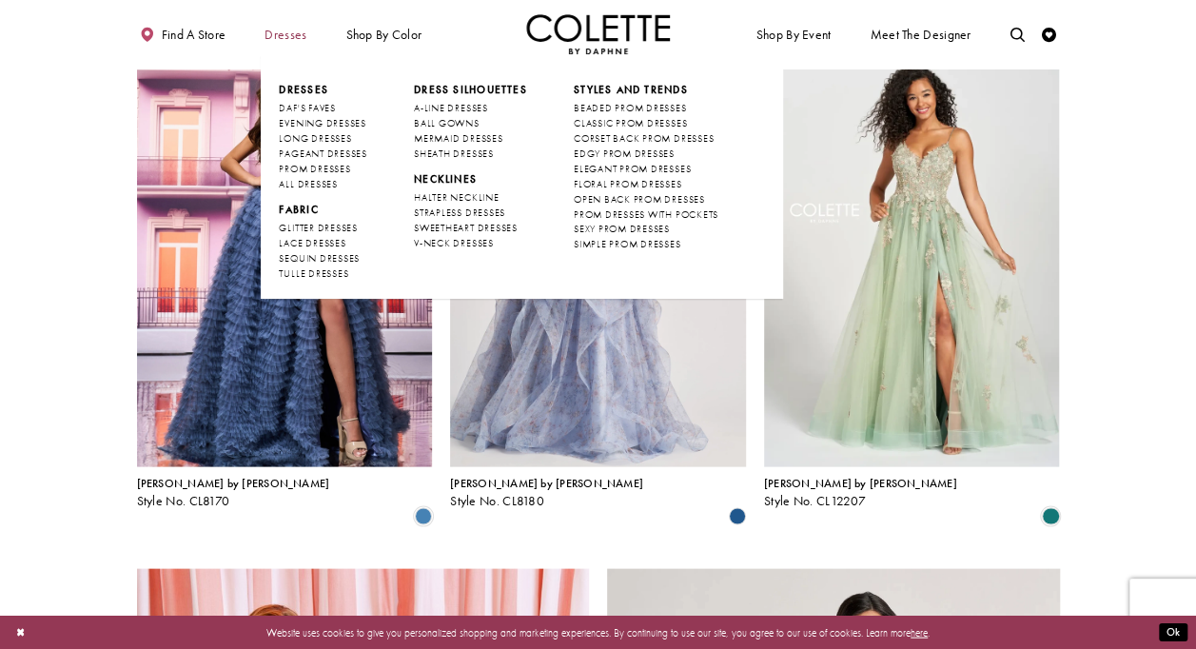
click at [277, 37] on span "Dresses" at bounding box center [285, 35] width 42 height 14
click at [305, 182] on span "ALL DRESSES" at bounding box center [308, 184] width 58 height 12
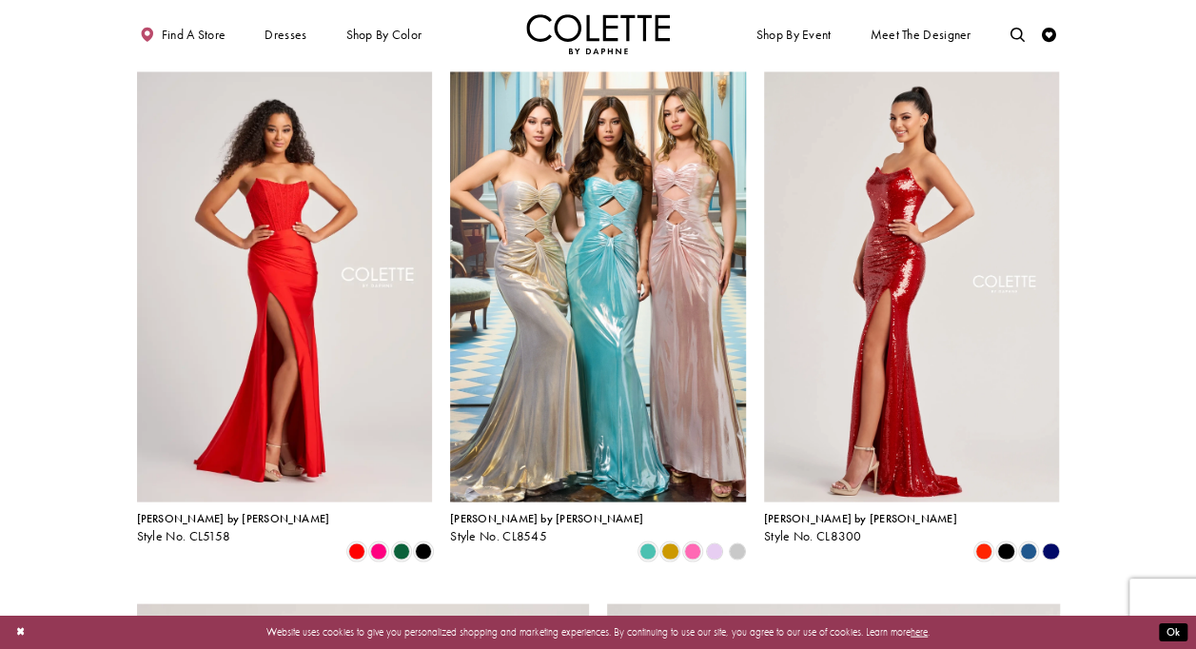
scroll to position [1593, 0]
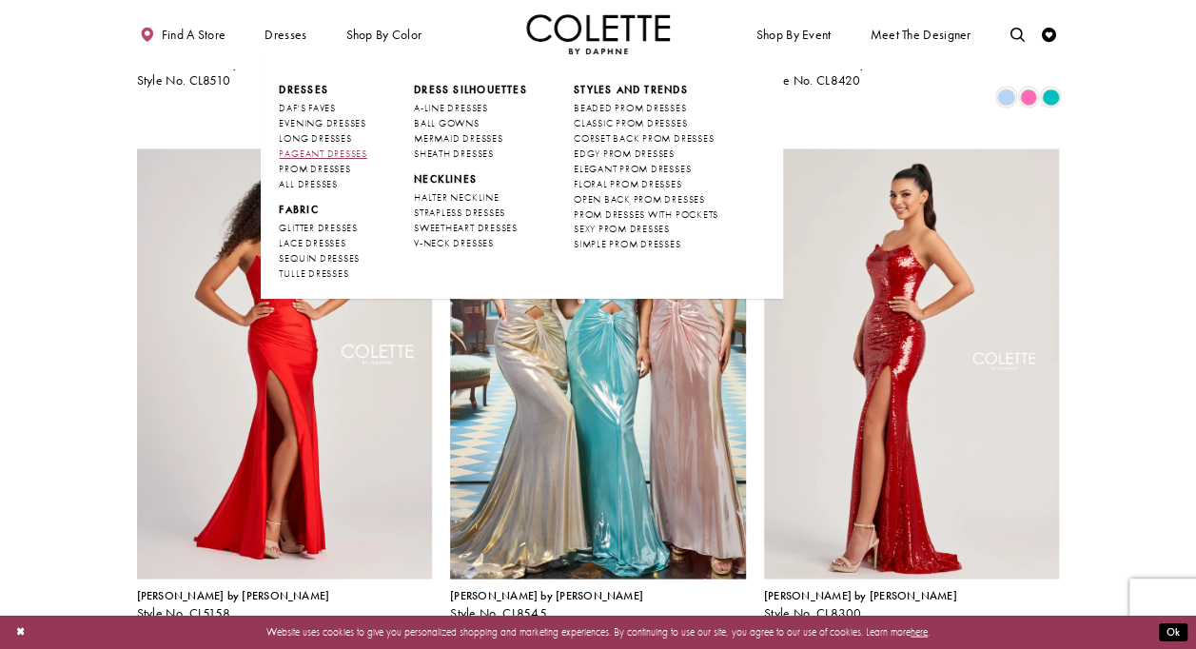
click at [340, 150] on span "PAGEANT DRESSES" at bounding box center [323, 153] width 88 height 12
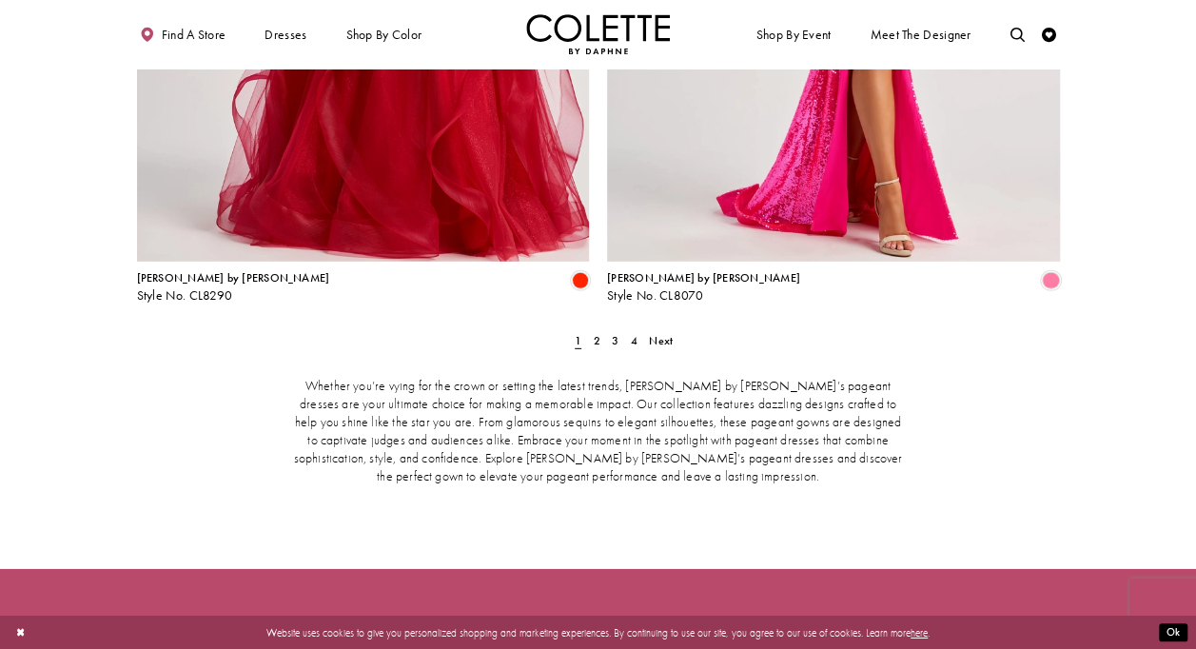
scroll to position [2671, 0]
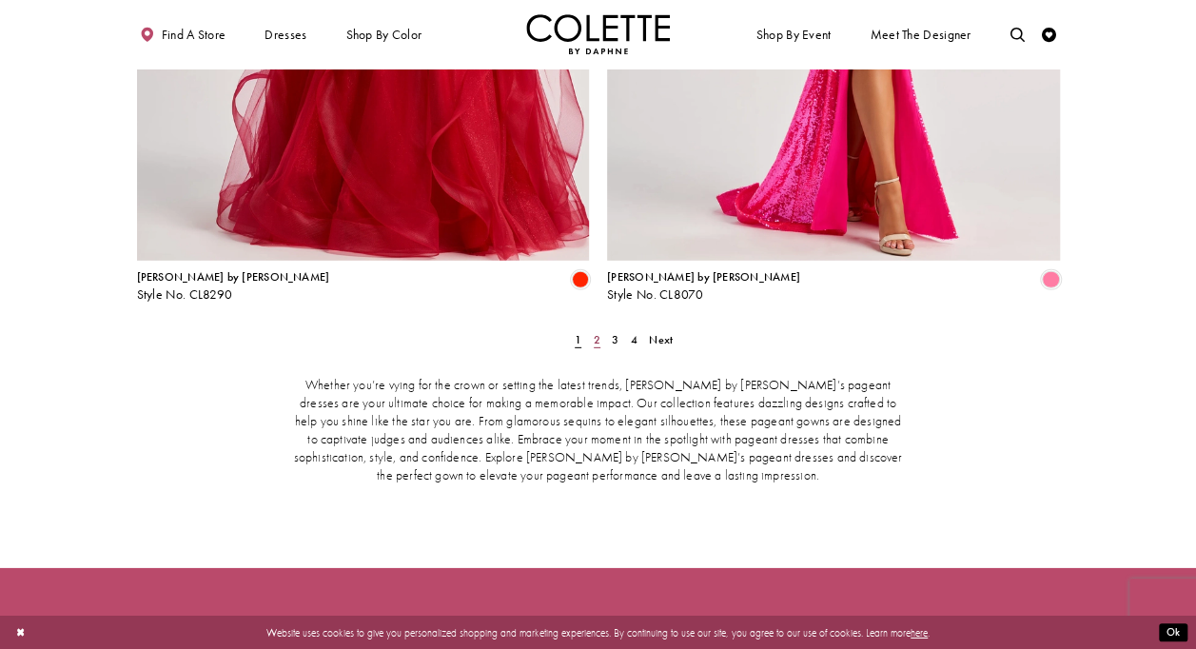
click at [597, 332] on span "2" at bounding box center [597, 339] width 7 height 15
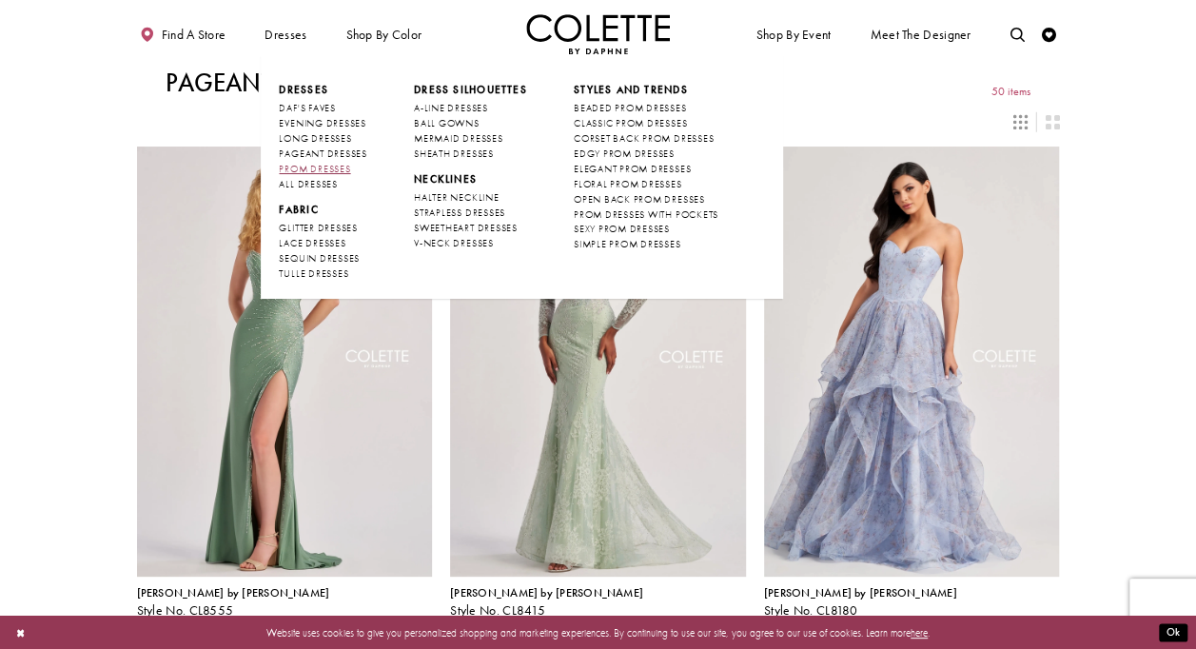
click at [335, 162] on link "PROM DRESSES" at bounding box center [323, 169] width 88 height 15
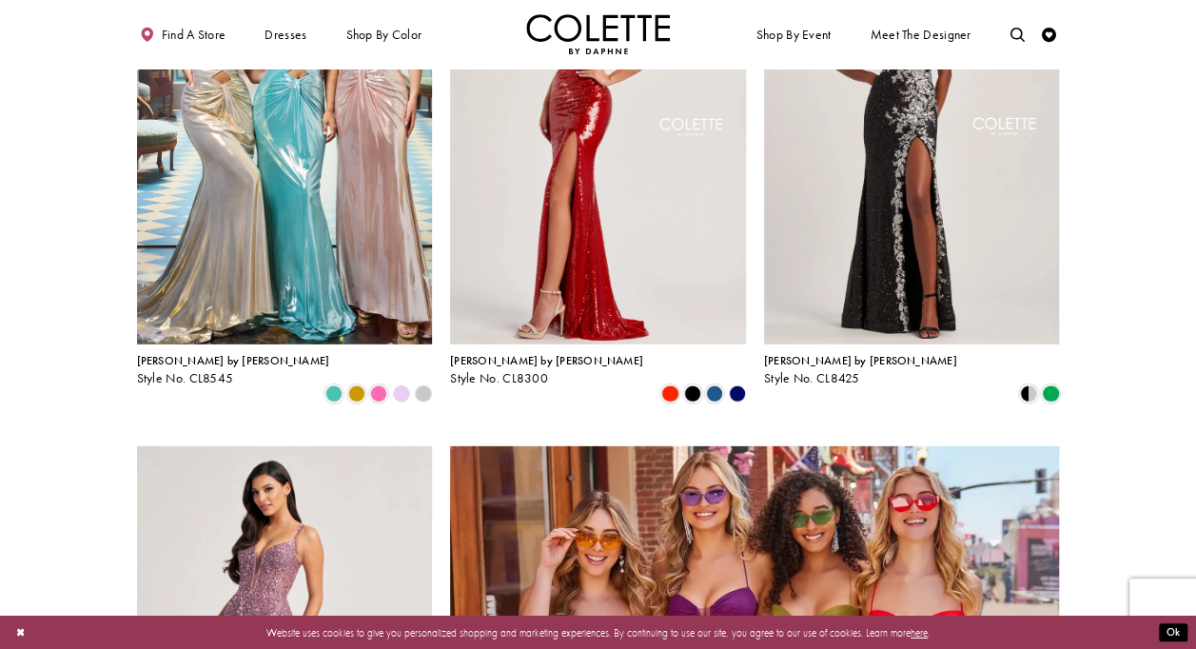
scroll to position [2668, 0]
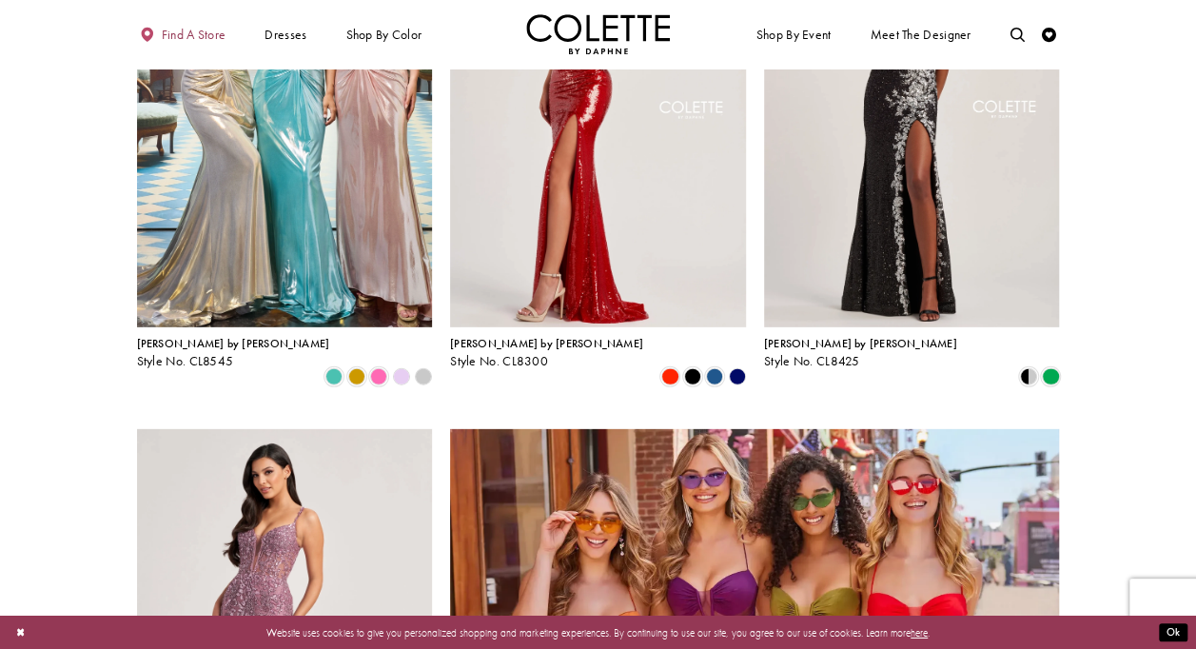
click at [186, 35] on span "Find a store" at bounding box center [194, 35] width 65 height 14
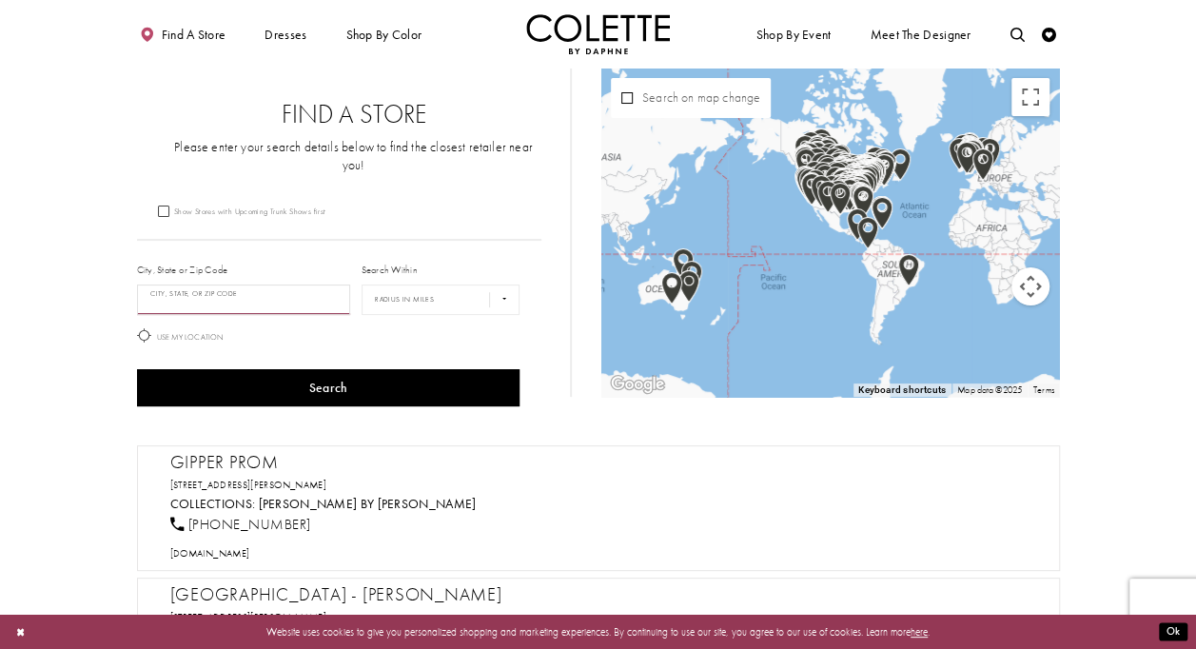
click at [304, 284] on input "City, State, or ZIP Code" at bounding box center [244, 299] width 214 height 30
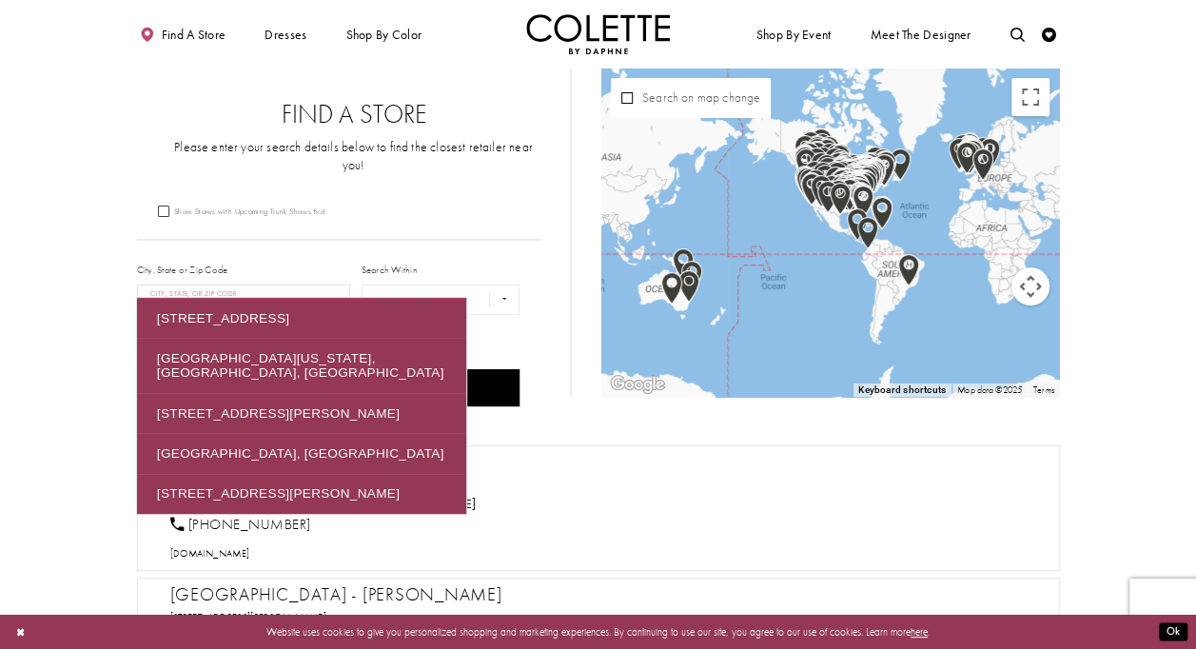
click at [137, 369] on button "Search" at bounding box center [328, 387] width 383 height 37
type input "*"
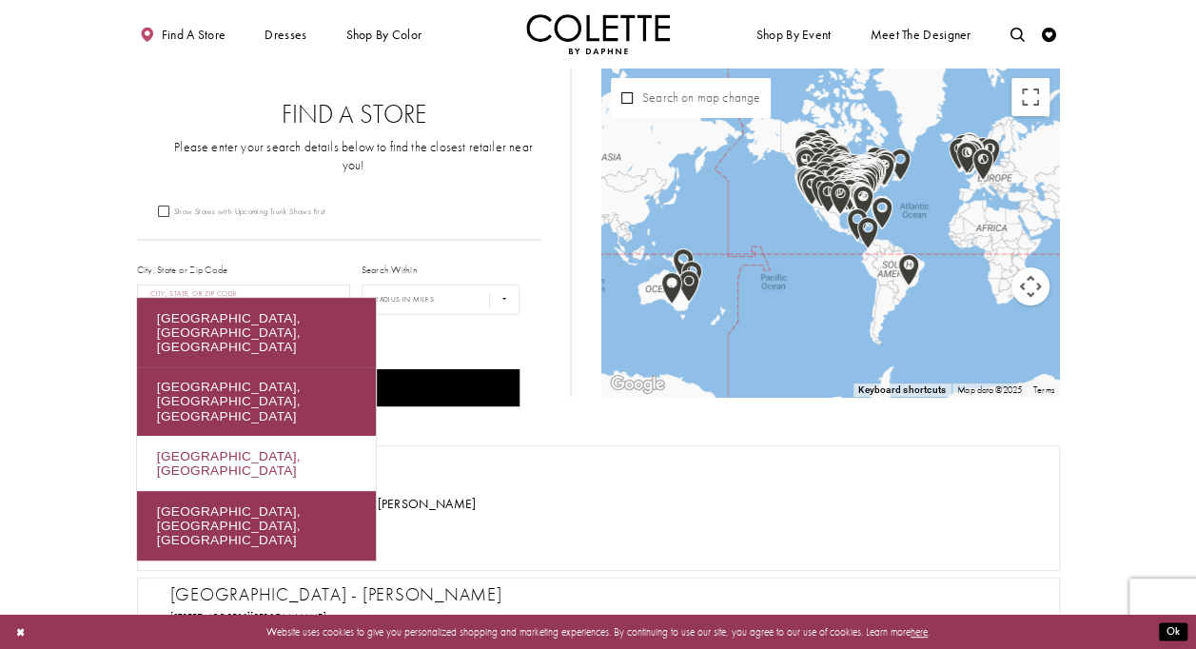
click at [270, 436] on div "[GEOGRAPHIC_DATA], [GEOGRAPHIC_DATA]" at bounding box center [256, 463] width 239 height 55
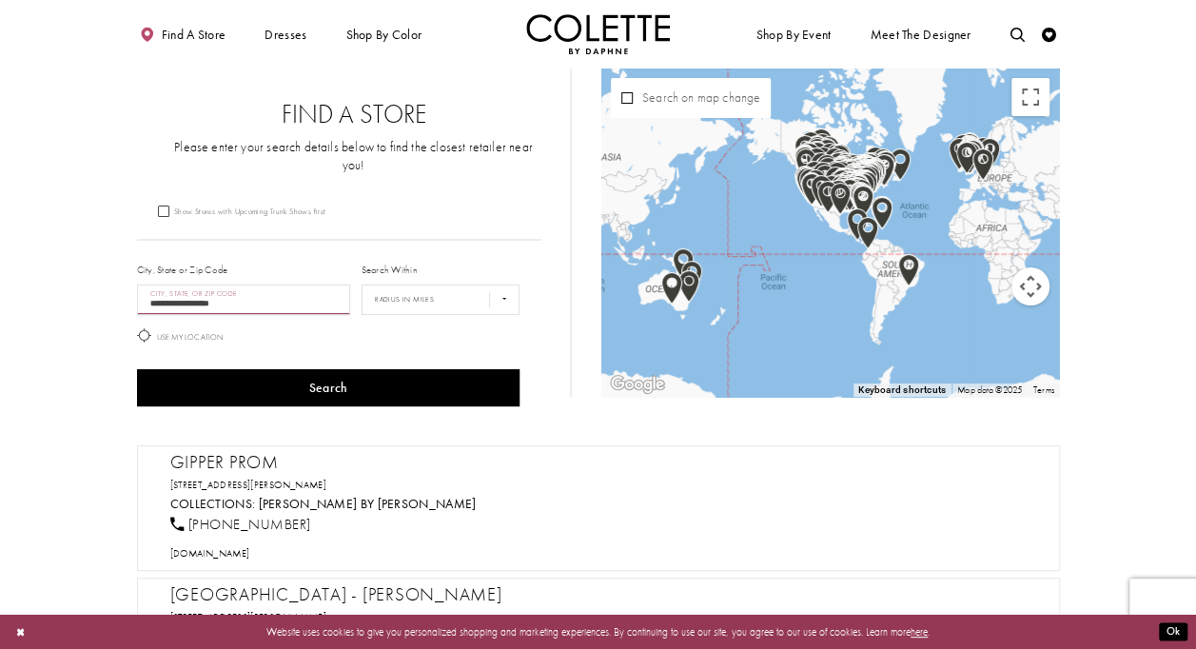
type input "**********"
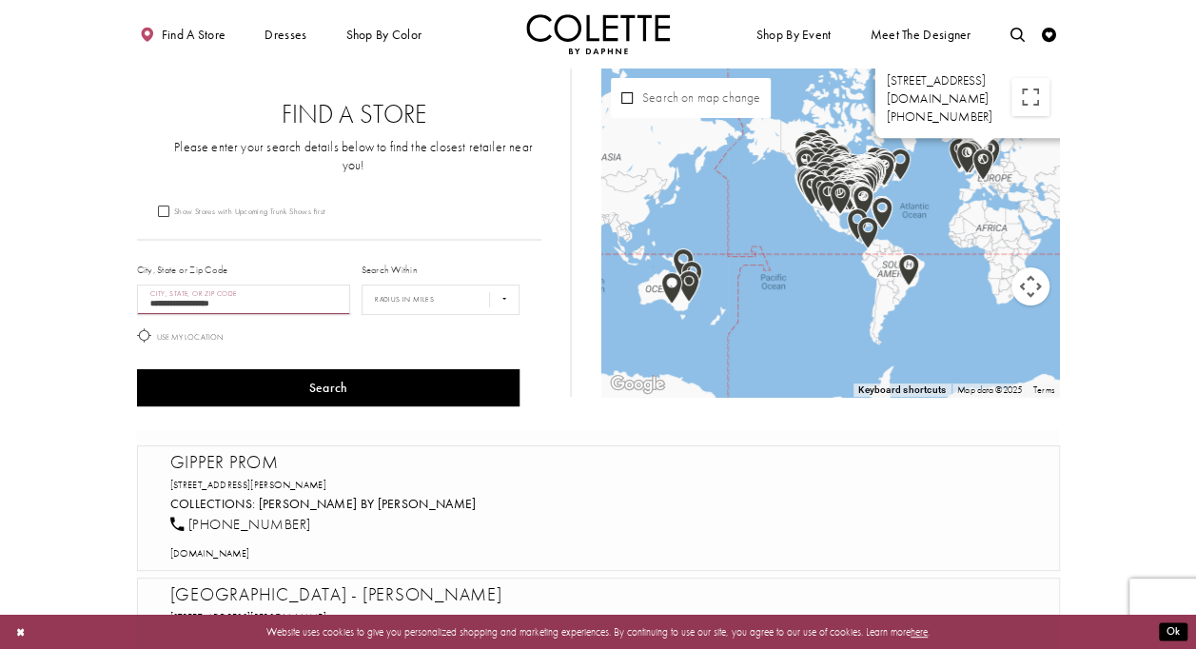
click at [988, 171] on img "Map with store locations" at bounding box center [983, 165] width 36 height 48
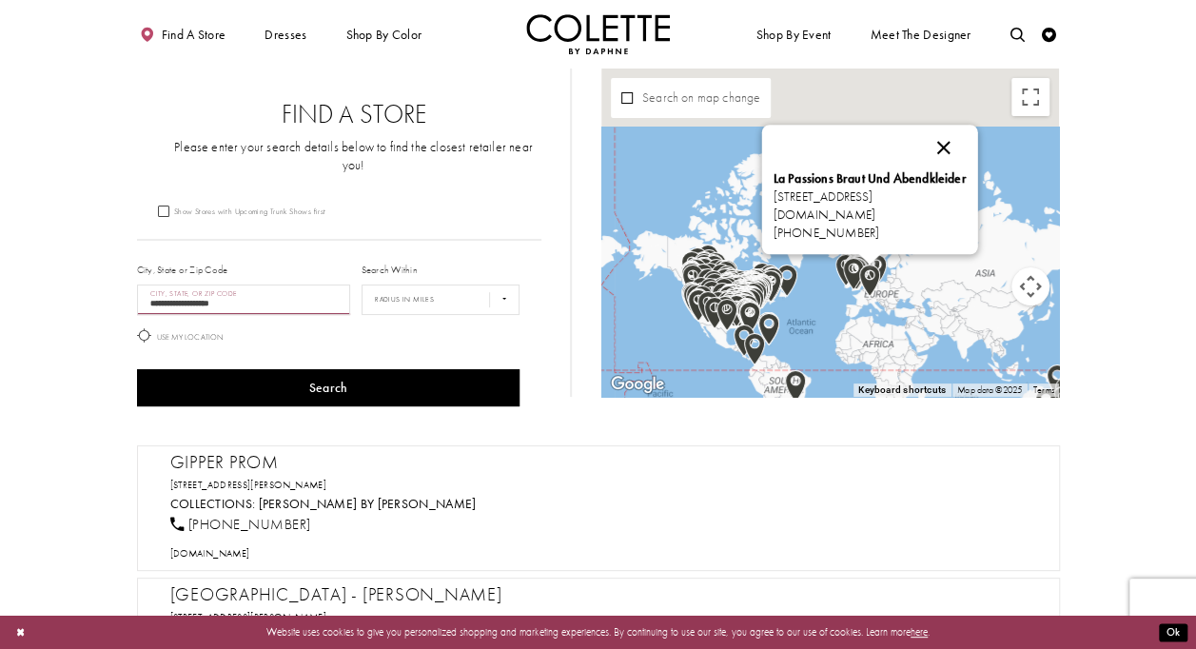
click at [966, 141] on button "Close" at bounding box center [943, 149] width 46 height 46
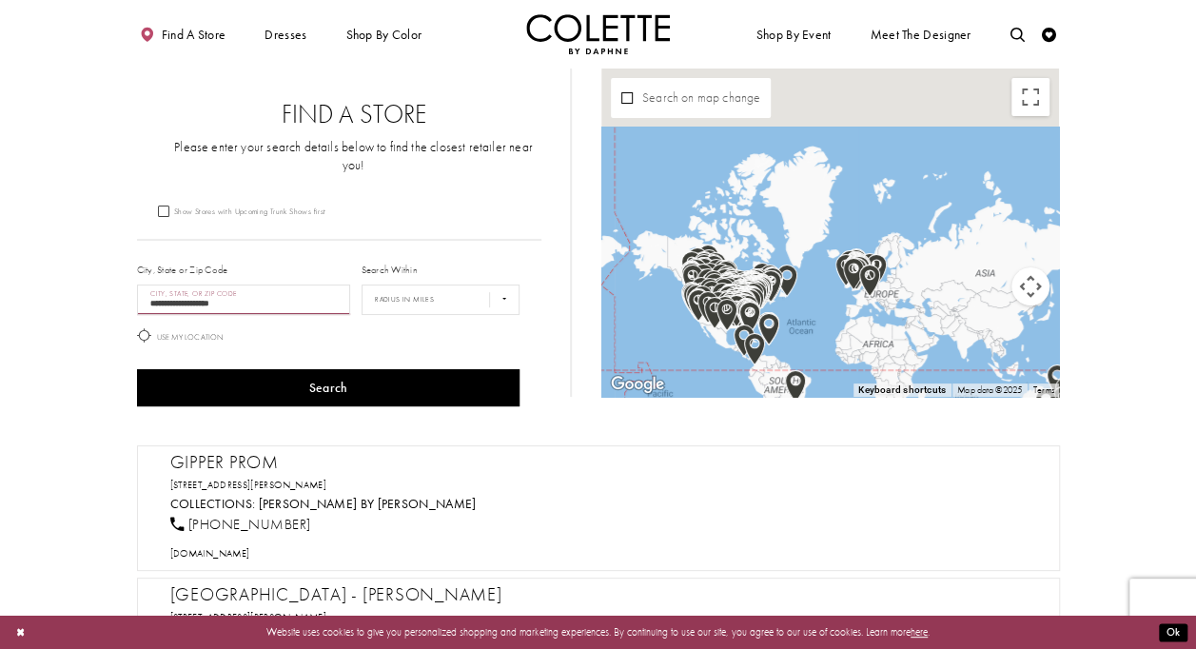
click at [1039, 297] on button "Map camera controls" at bounding box center [1030, 286] width 38 height 38
click at [986, 233] on button "Zoom in" at bounding box center [983, 239] width 38 height 38
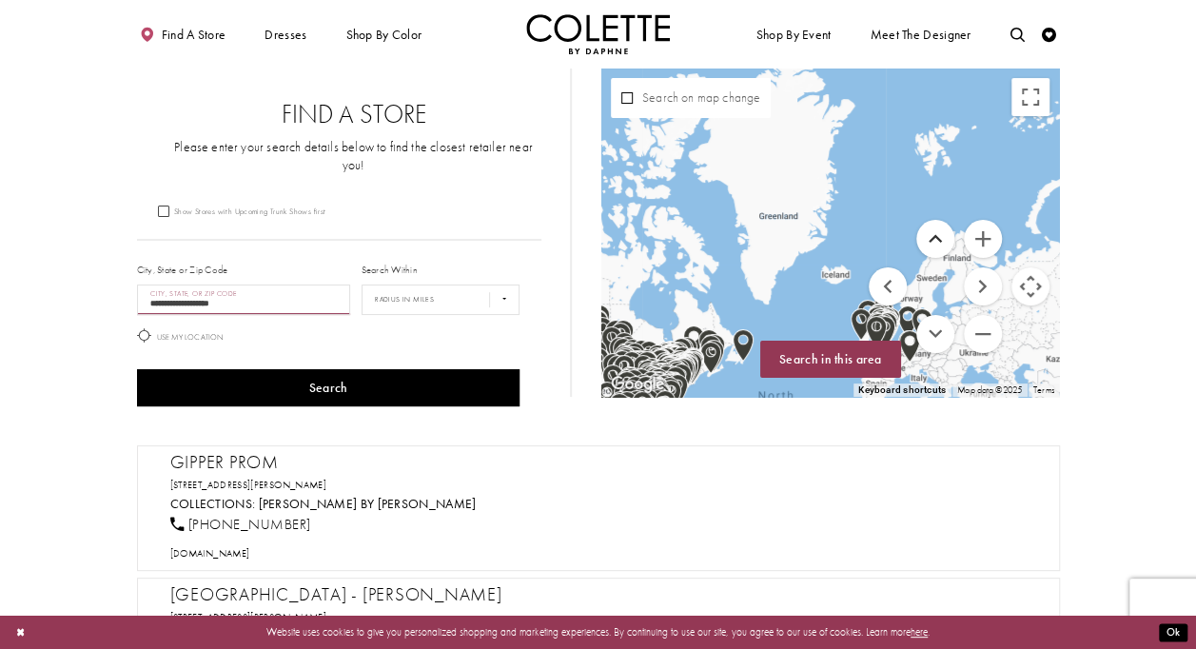
click at [937, 231] on button "Move up" at bounding box center [935, 239] width 38 height 38
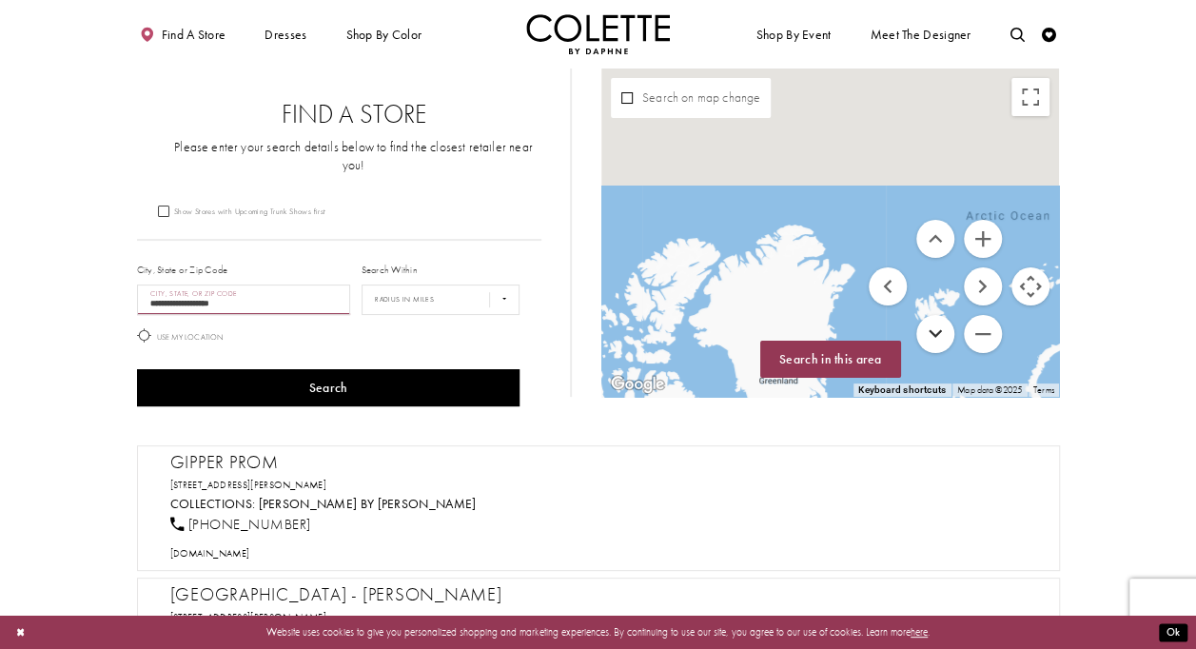
click at [933, 338] on button "Move down" at bounding box center [935, 334] width 38 height 38
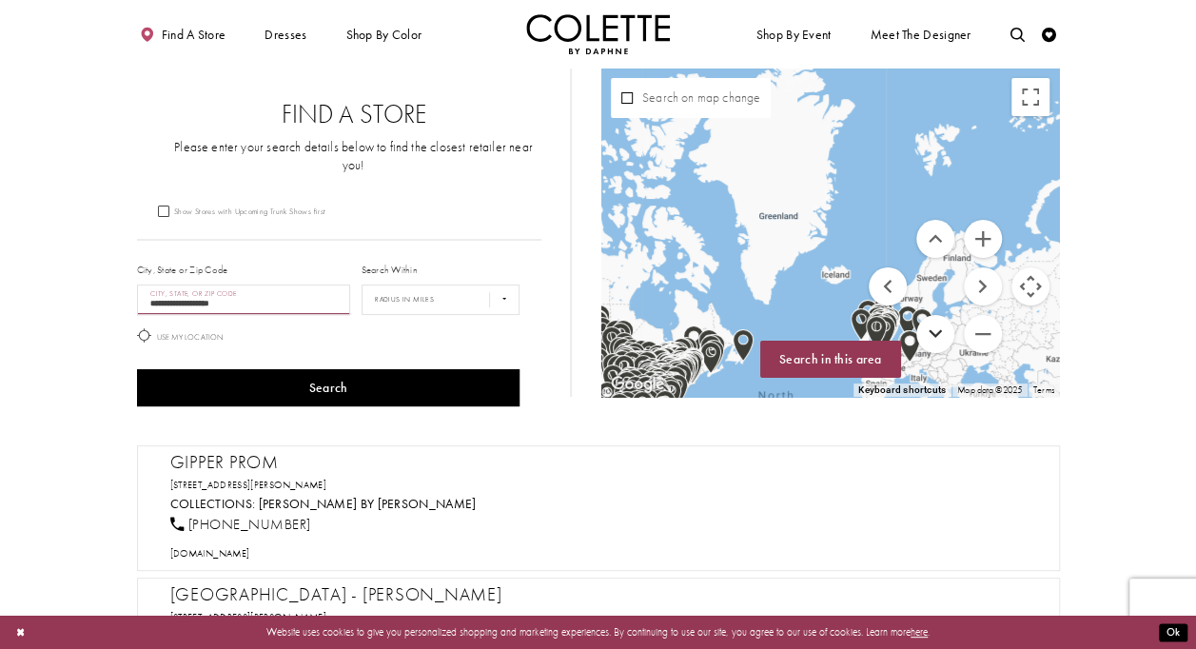
click at [933, 323] on button "Move down" at bounding box center [935, 334] width 38 height 38
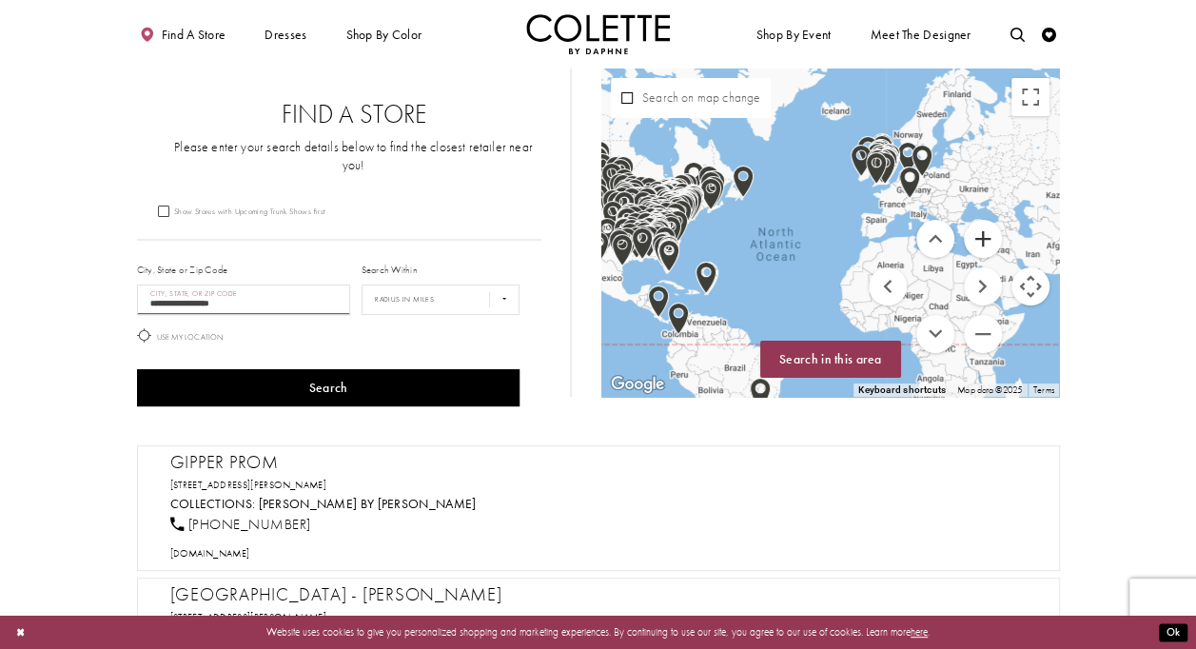
click at [995, 240] on button "Zoom in" at bounding box center [983, 239] width 38 height 38
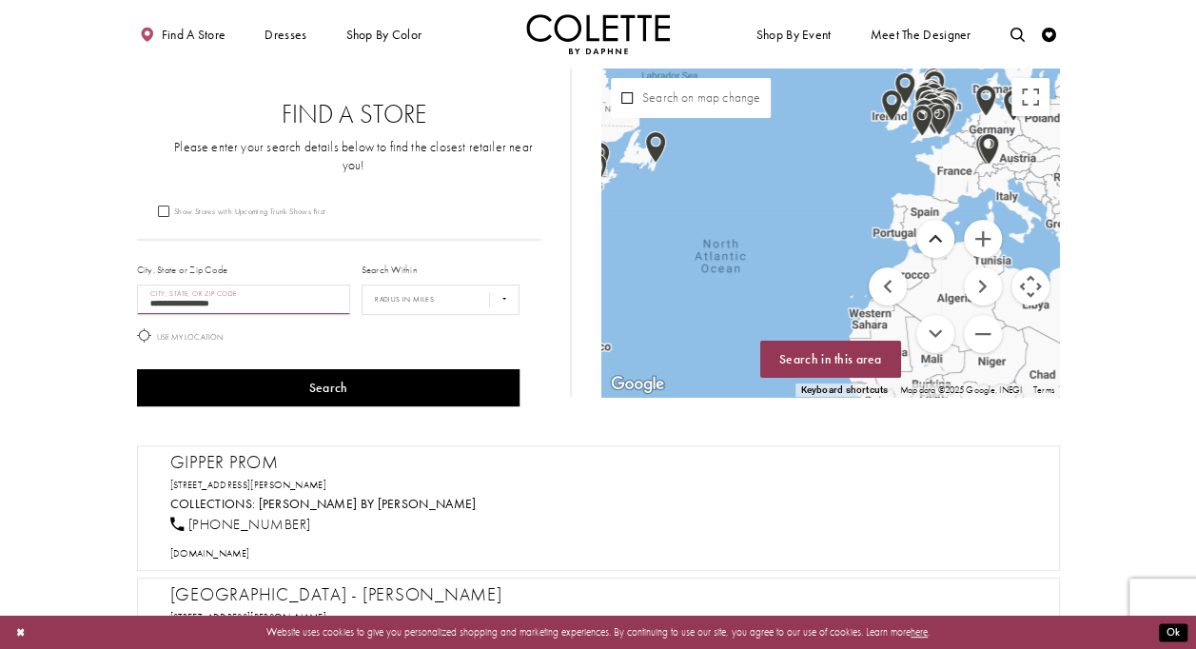
click at [942, 245] on button "Move up" at bounding box center [935, 239] width 38 height 38
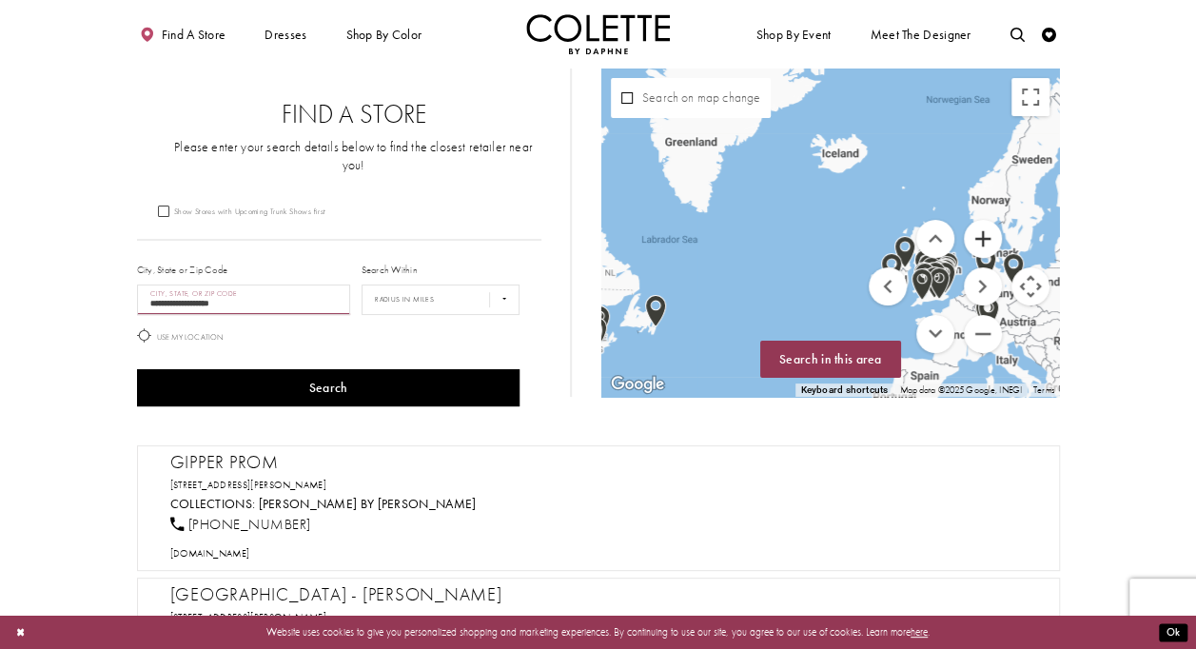
click at [988, 236] on button "Zoom in" at bounding box center [983, 239] width 38 height 38
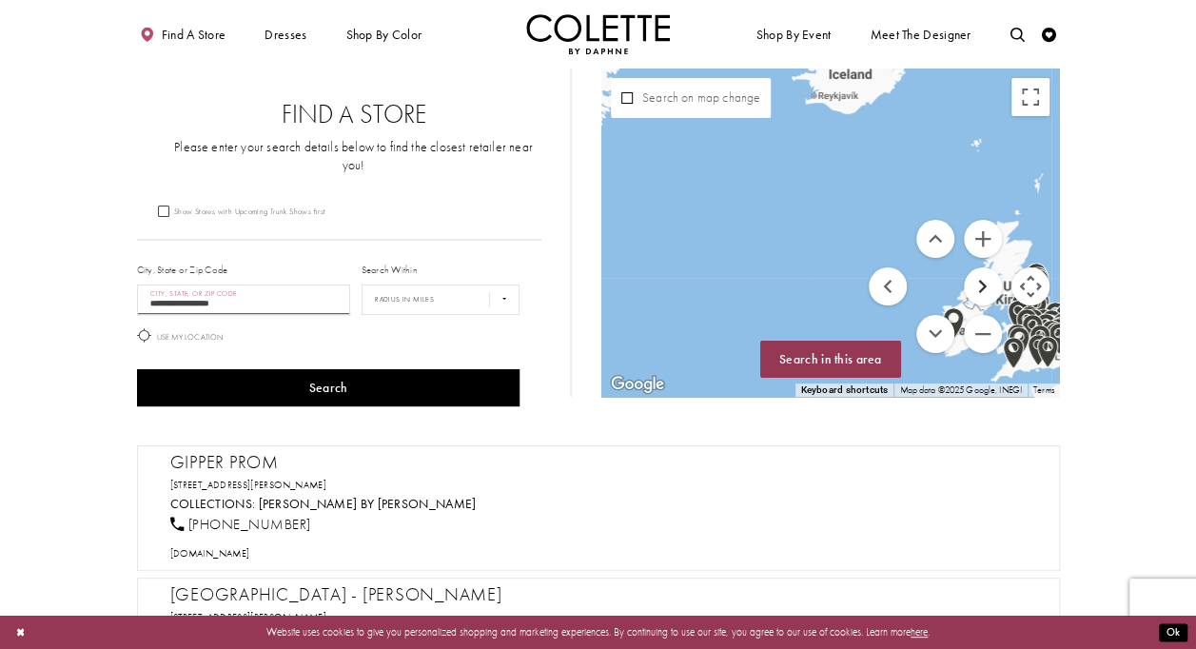
click at [987, 278] on button "Move right" at bounding box center [983, 286] width 38 height 38
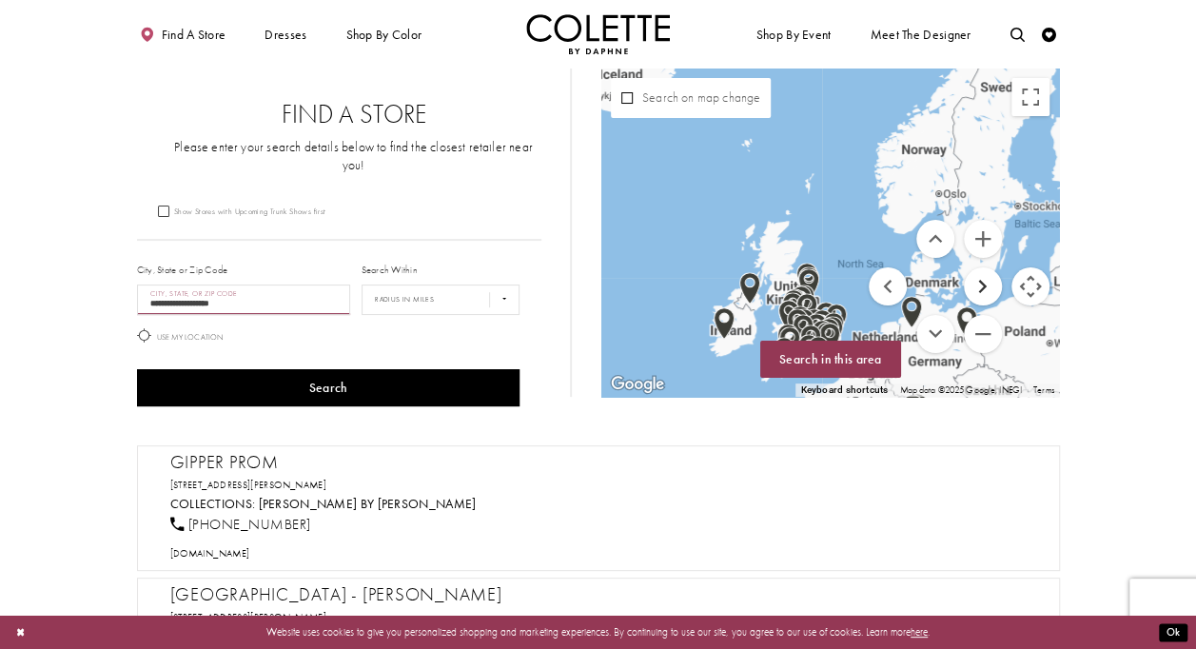
click at [987, 278] on button "Move right" at bounding box center [983, 286] width 38 height 38
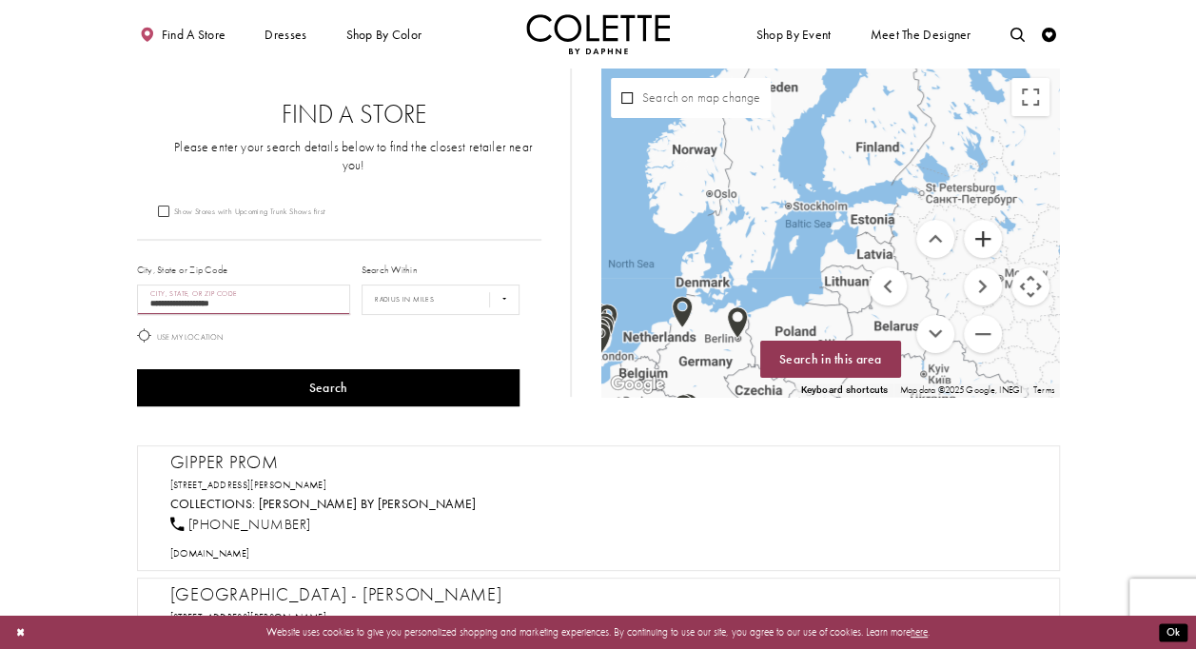
click at [975, 233] on button "Zoom in" at bounding box center [983, 239] width 38 height 38
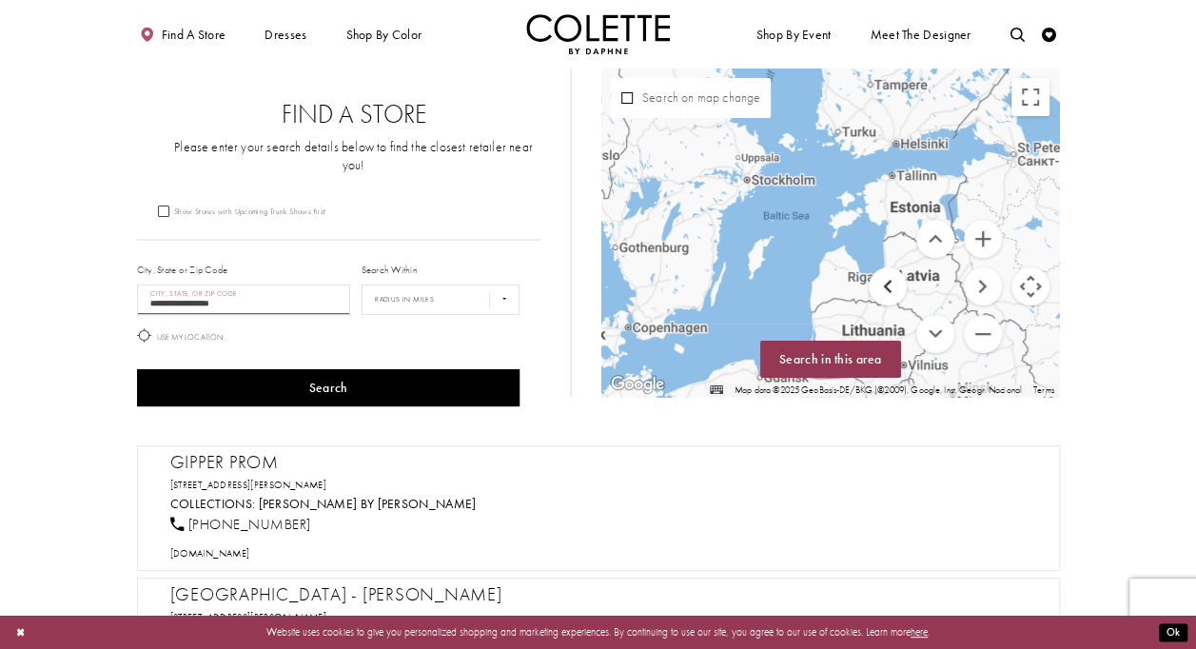
click at [887, 286] on button "Move left" at bounding box center [888, 286] width 38 height 38
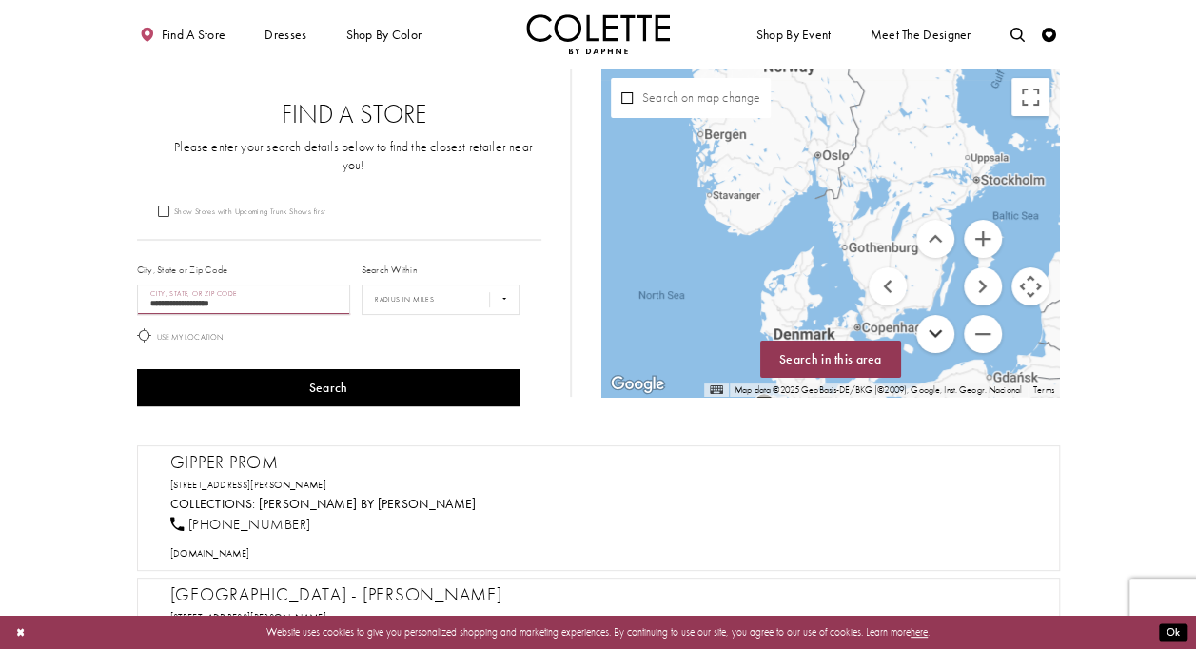
click at [936, 341] on button "Move down" at bounding box center [935, 334] width 38 height 38
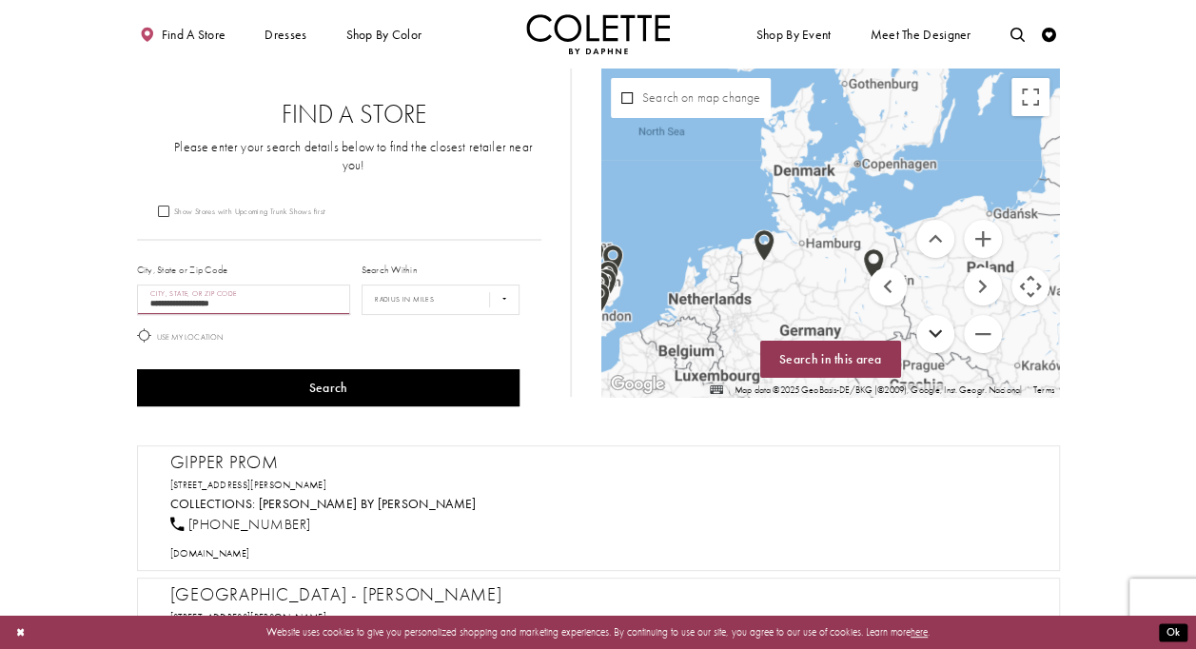
click at [942, 341] on button "Move down" at bounding box center [935, 334] width 38 height 38
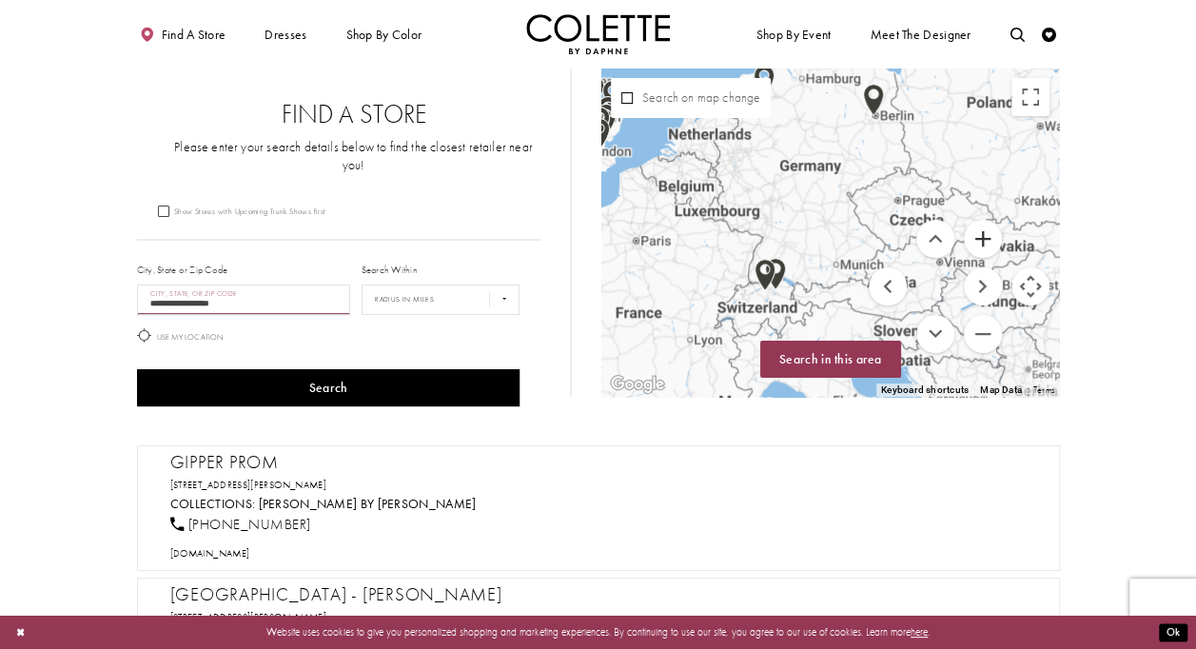
click at [993, 228] on button "Zoom in" at bounding box center [983, 239] width 38 height 38
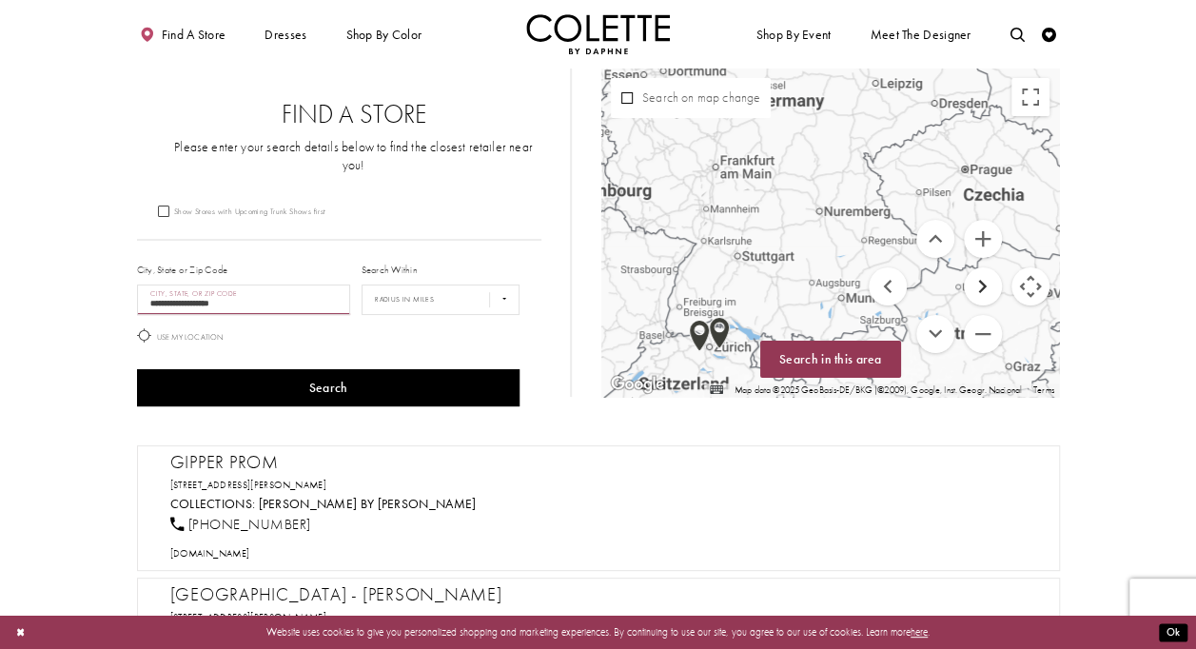
click at [989, 293] on button "Move right" at bounding box center [983, 286] width 38 height 38
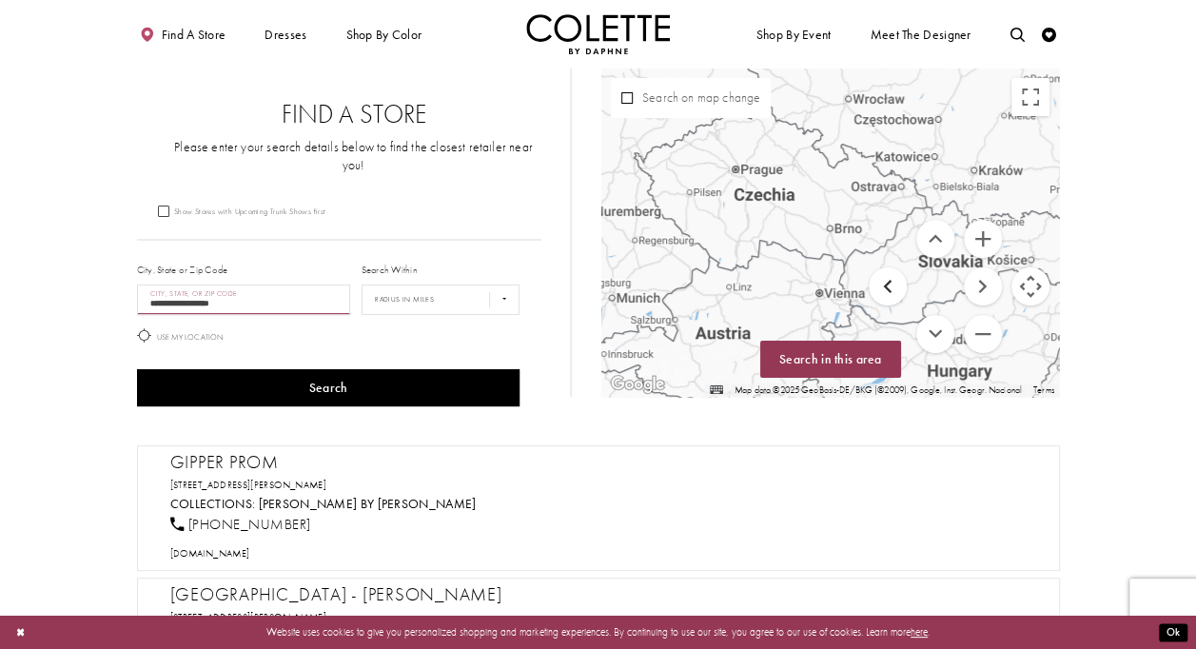
click at [892, 295] on button "Move left" at bounding box center [888, 286] width 38 height 38
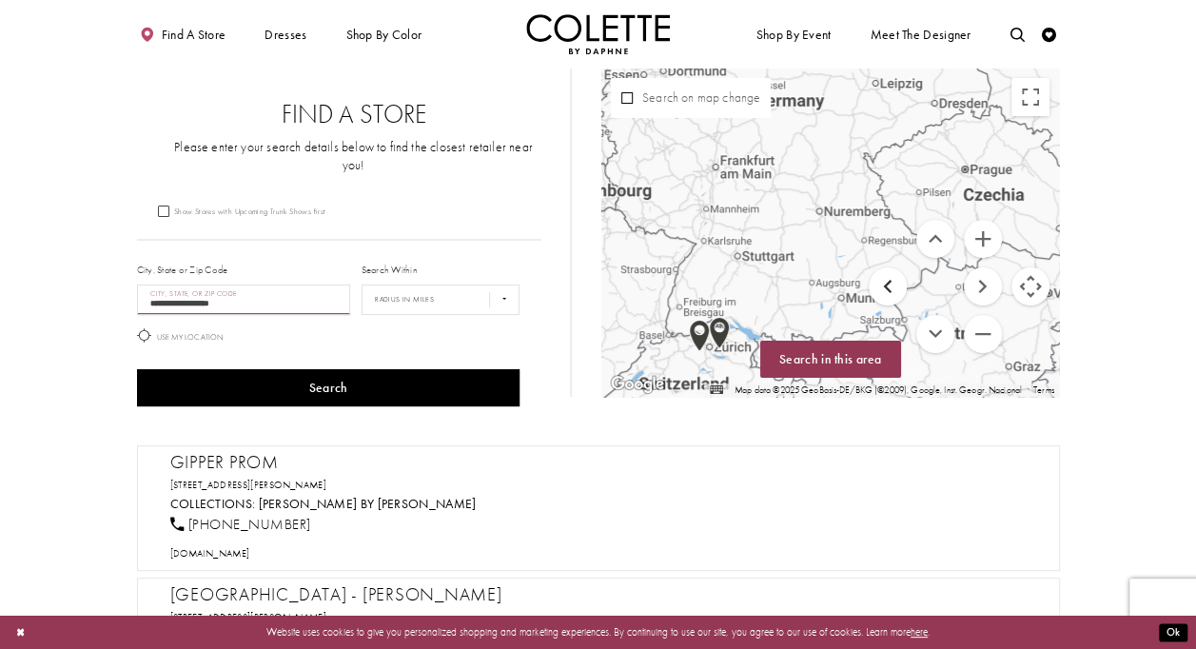
click at [892, 295] on button "Move left" at bounding box center [888, 286] width 38 height 38
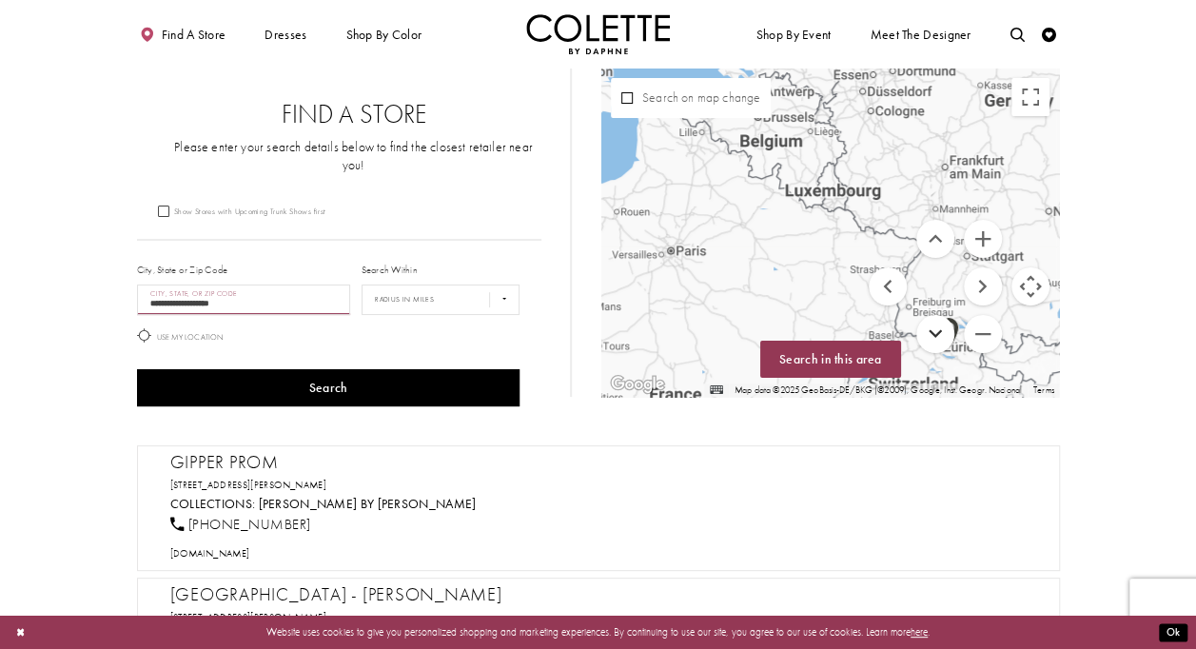
click at [948, 331] on button "Move down" at bounding box center [935, 334] width 38 height 38
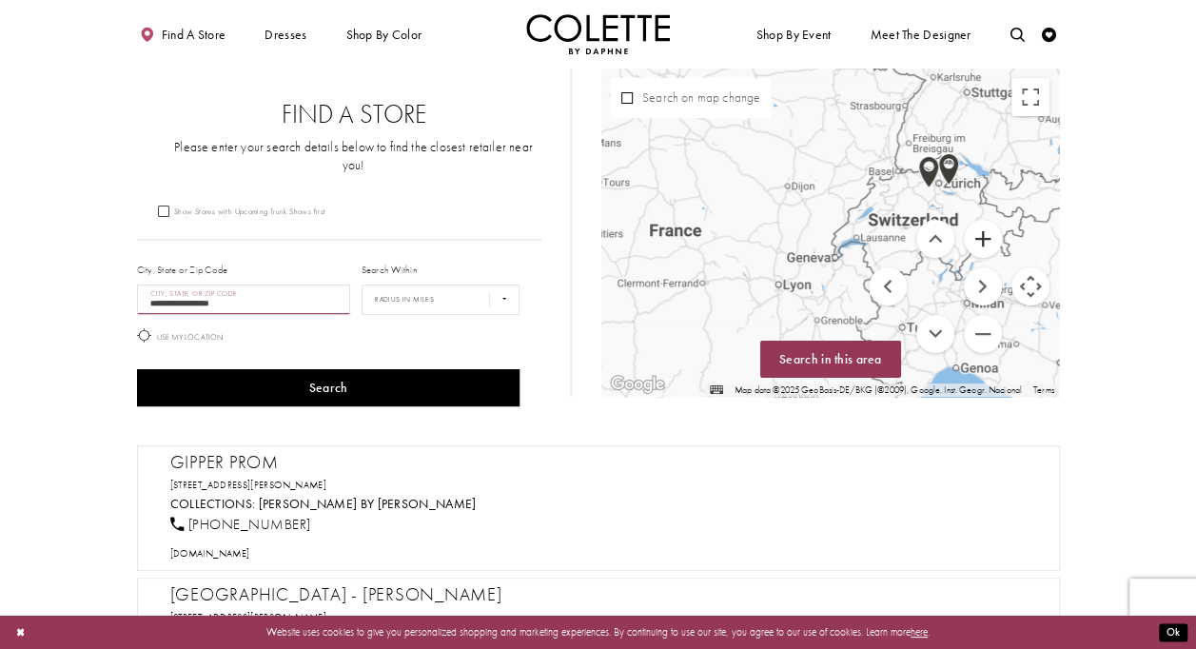
click at [984, 240] on button "Zoom in" at bounding box center [983, 239] width 38 height 38
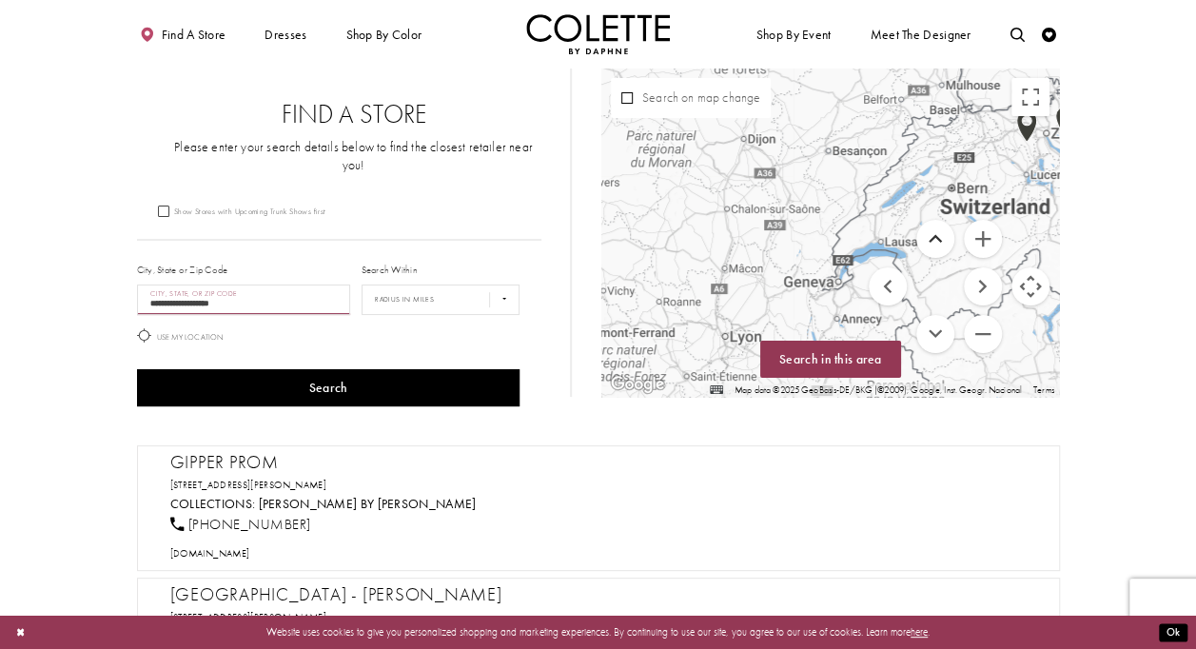
click at [946, 233] on button "Move up" at bounding box center [935, 239] width 38 height 38
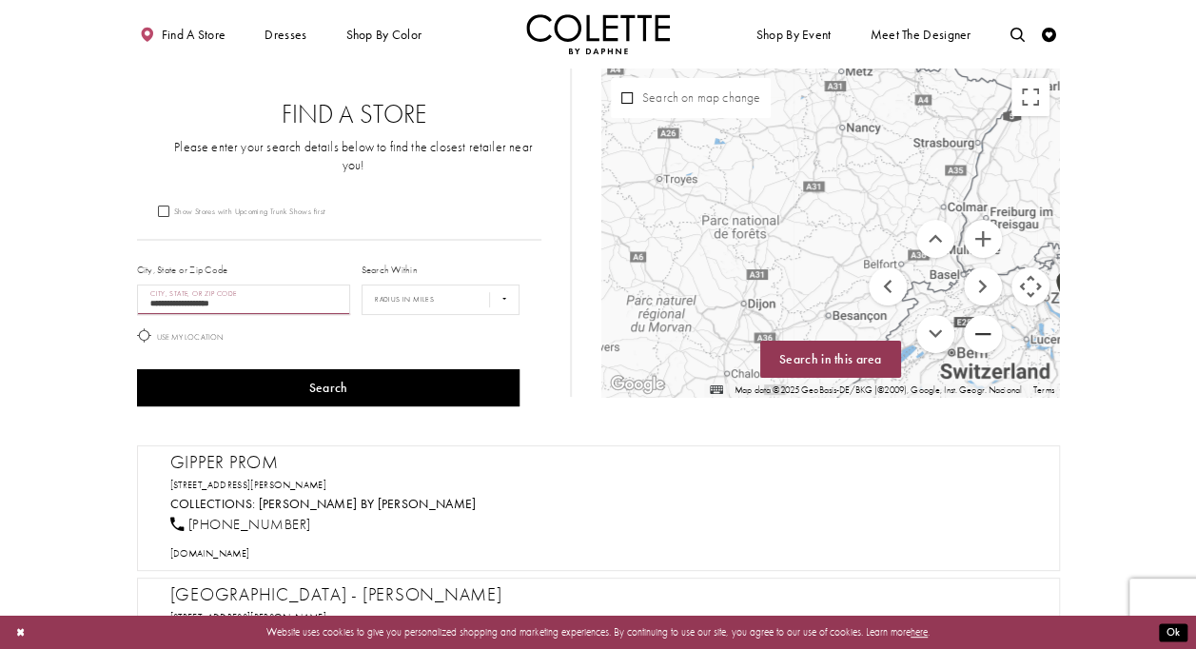
click at [985, 322] on button "Zoom out" at bounding box center [983, 334] width 38 height 38
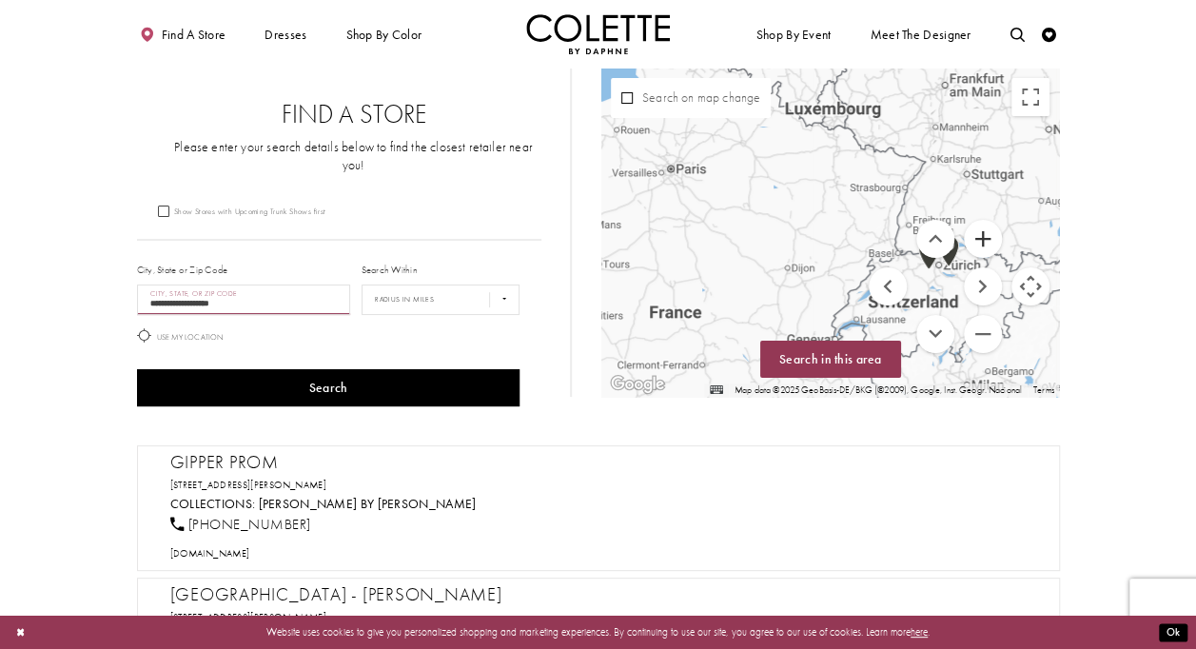
click at [981, 246] on button "Zoom in" at bounding box center [983, 239] width 38 height 38
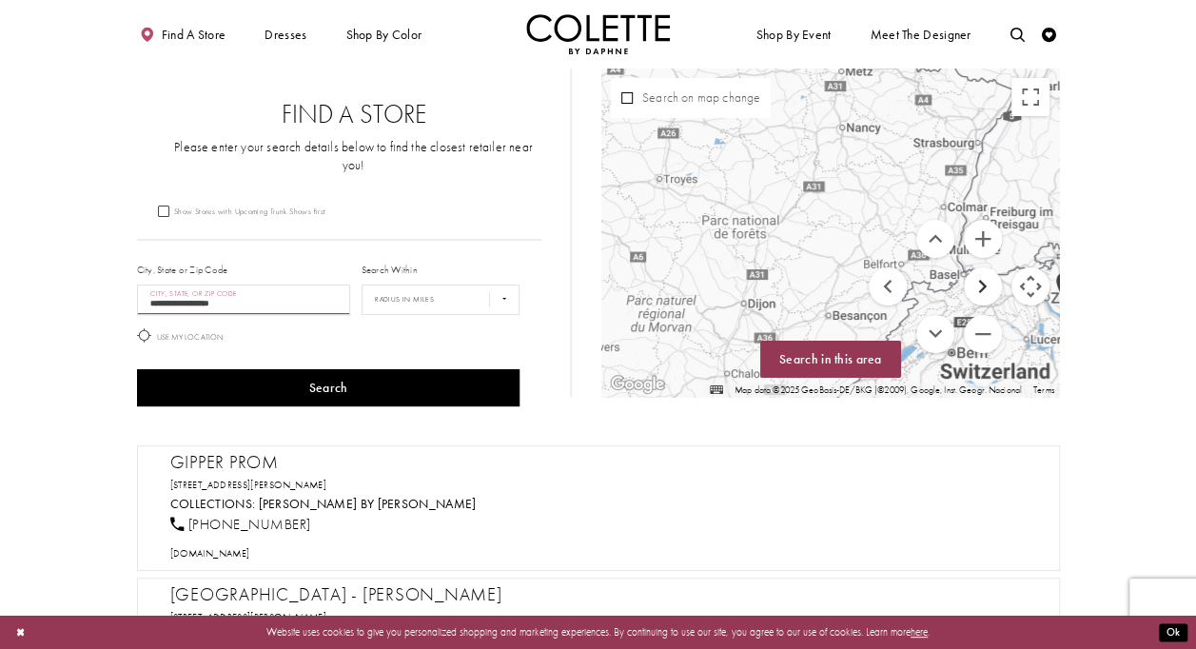
click at [993, 282] on button "Move right" at bounding box center [983, 286] width 38 height 38
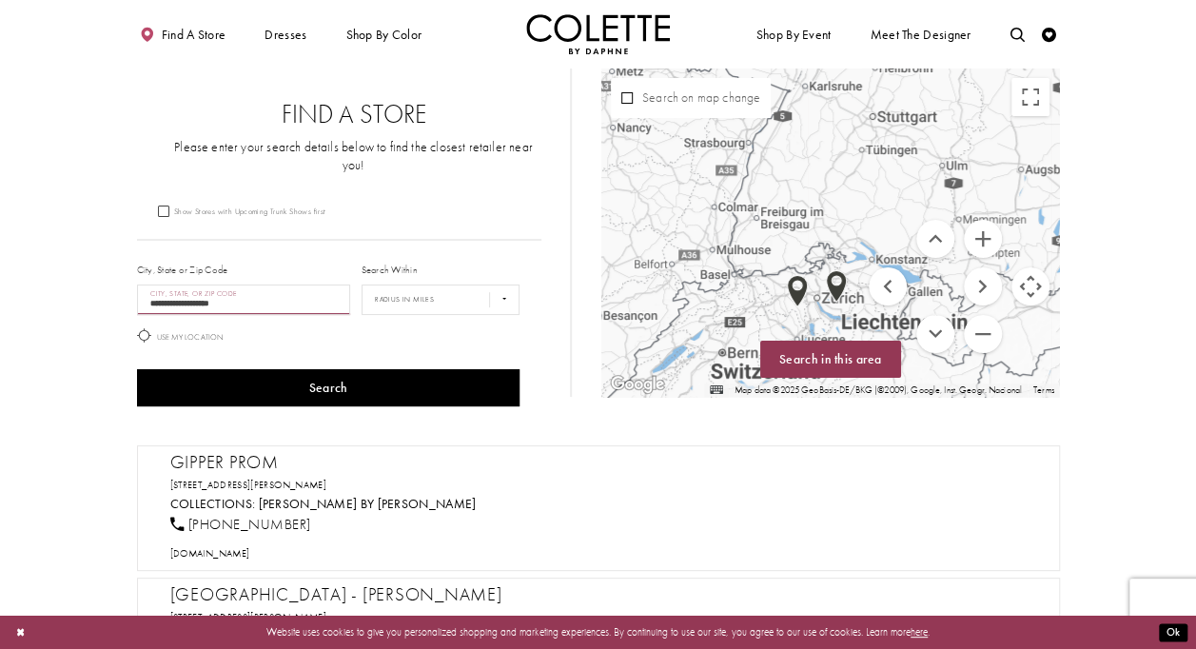
click at [801, 291] on img "Map with store locations" at bounding box center [797, 291] width 36 height 48
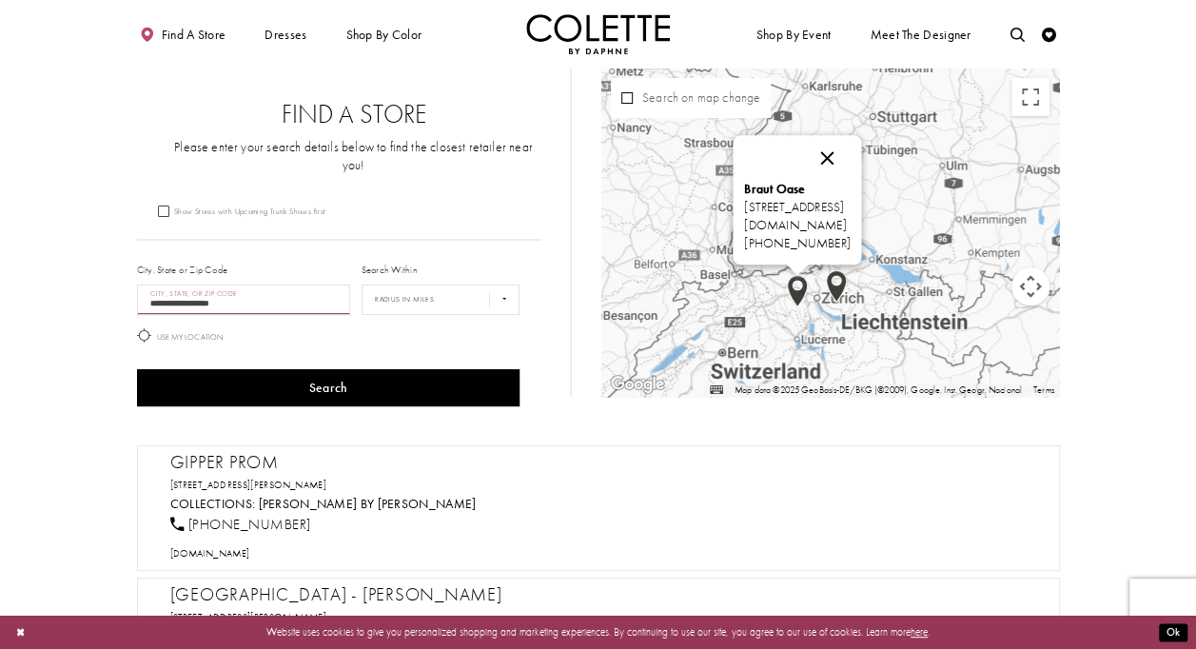
click at [850, 150] on button "Close" at bounding box center [827, 159] width 46 height 46
click at [835, 285] on img "Map with store locations" at bounding box center [836, 287] width 36 height 48
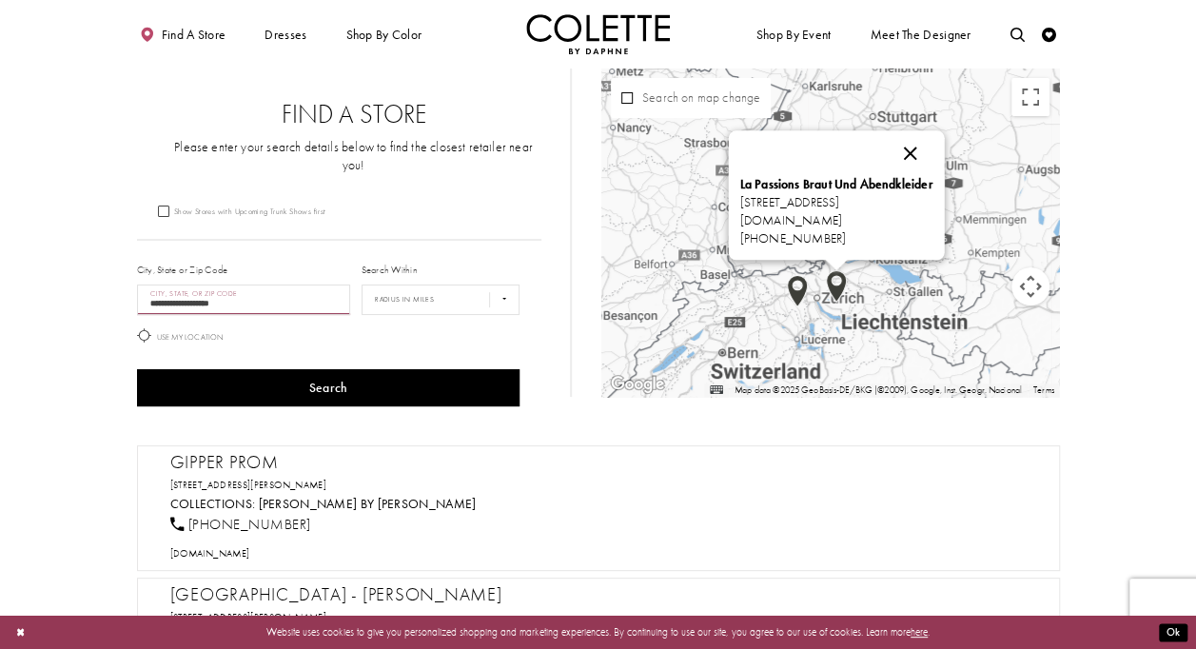
click at [932, 156] on button "Close" at bounding box center [910, 154] width 46 height 46
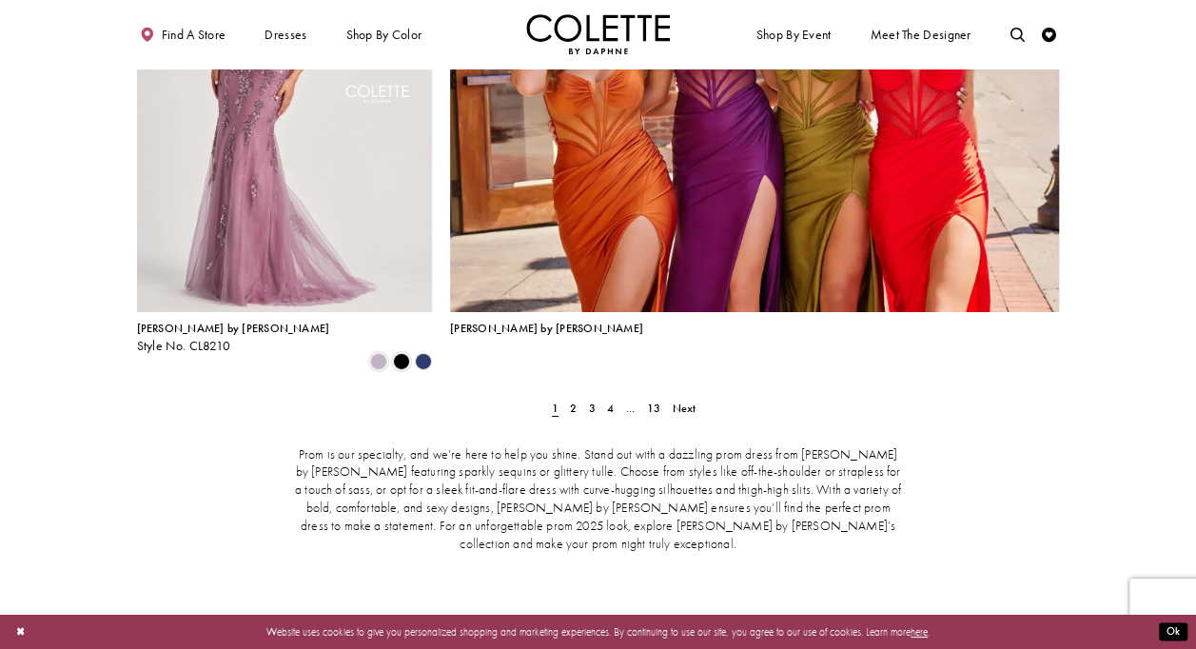
scroll to position [3379, 0]
